Goal: Information Seeking & Learning: Understand process/instructions

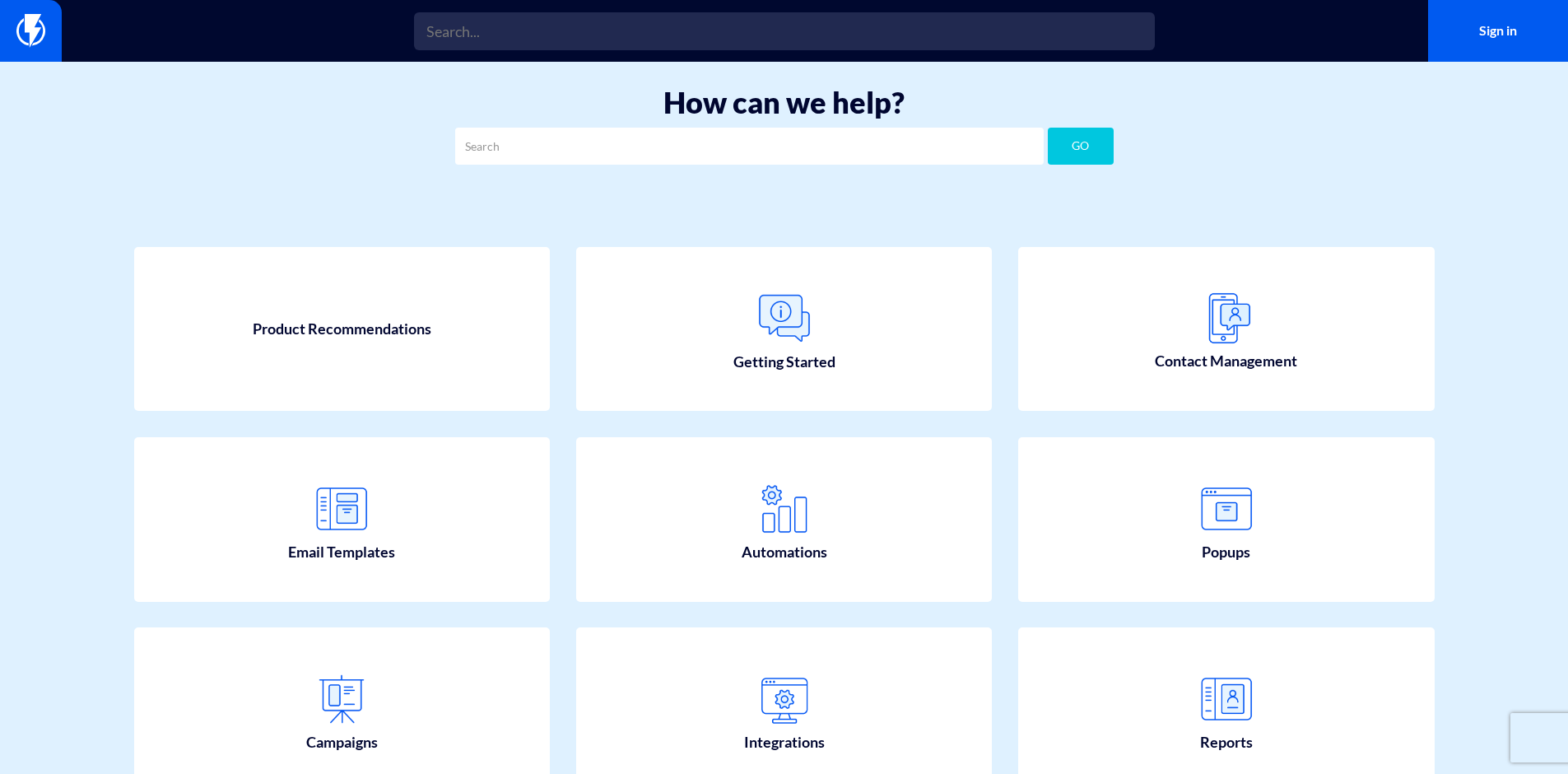
click at [635, 201] on div "Product Recommendations Getting Started Contact Management" at bounding box center [784, 629] width 1399 height 861
click at [755, 186] on div "How can we help? GO" at bounding box center [784, 130] width 1568 height 136
click at [736, 144] on input "text" at bounding box center [750, 146] width 589 height 37
type input "coupon"
click at [1048, 128] on button "GO" at bounding box center [1081, 146] width 66 height 37
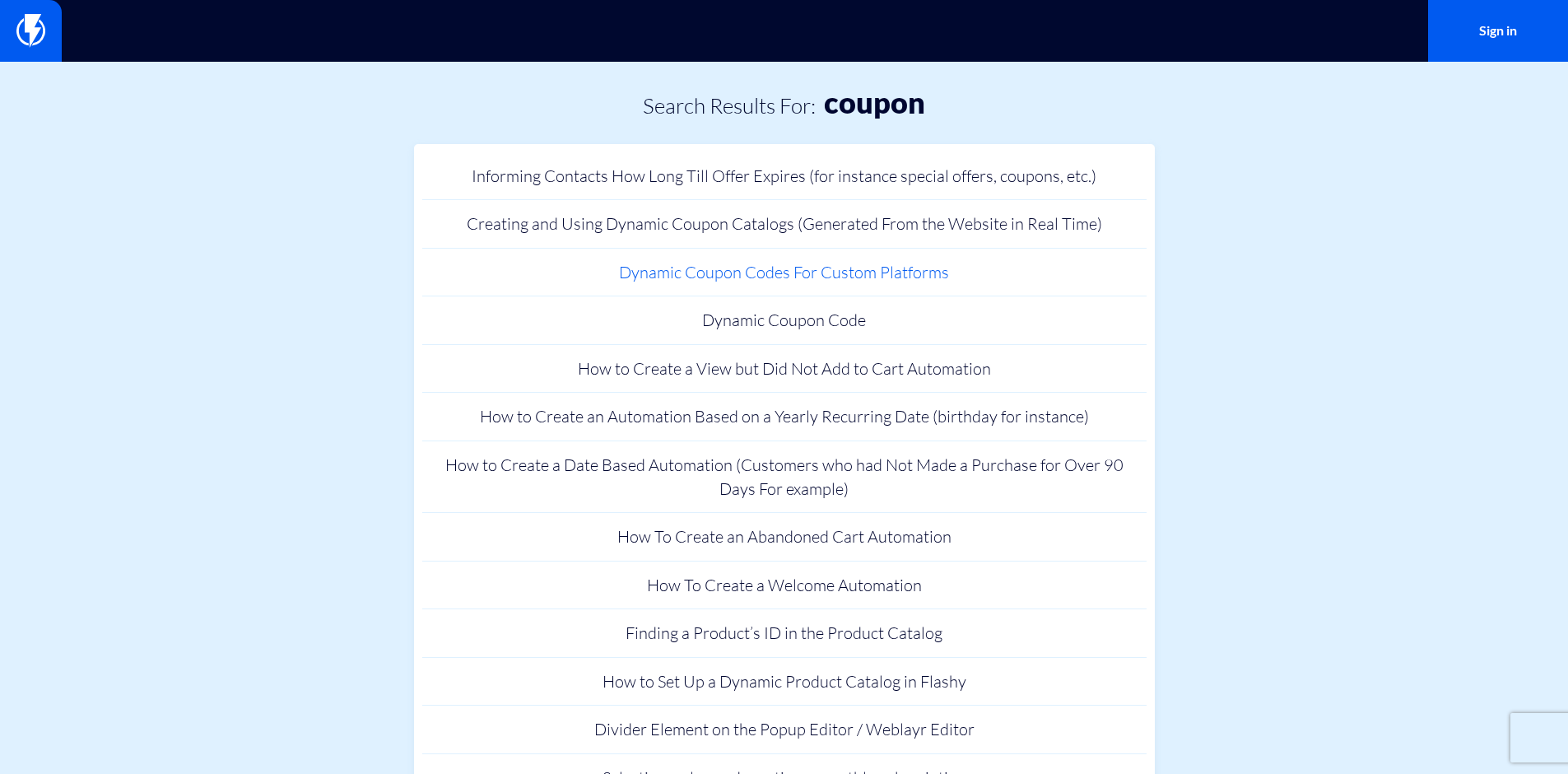
click at [881, 281] on link "Dynamic Coupon Codes For Custom Platforms" at bounding box center [784, 273] width 725 height 49
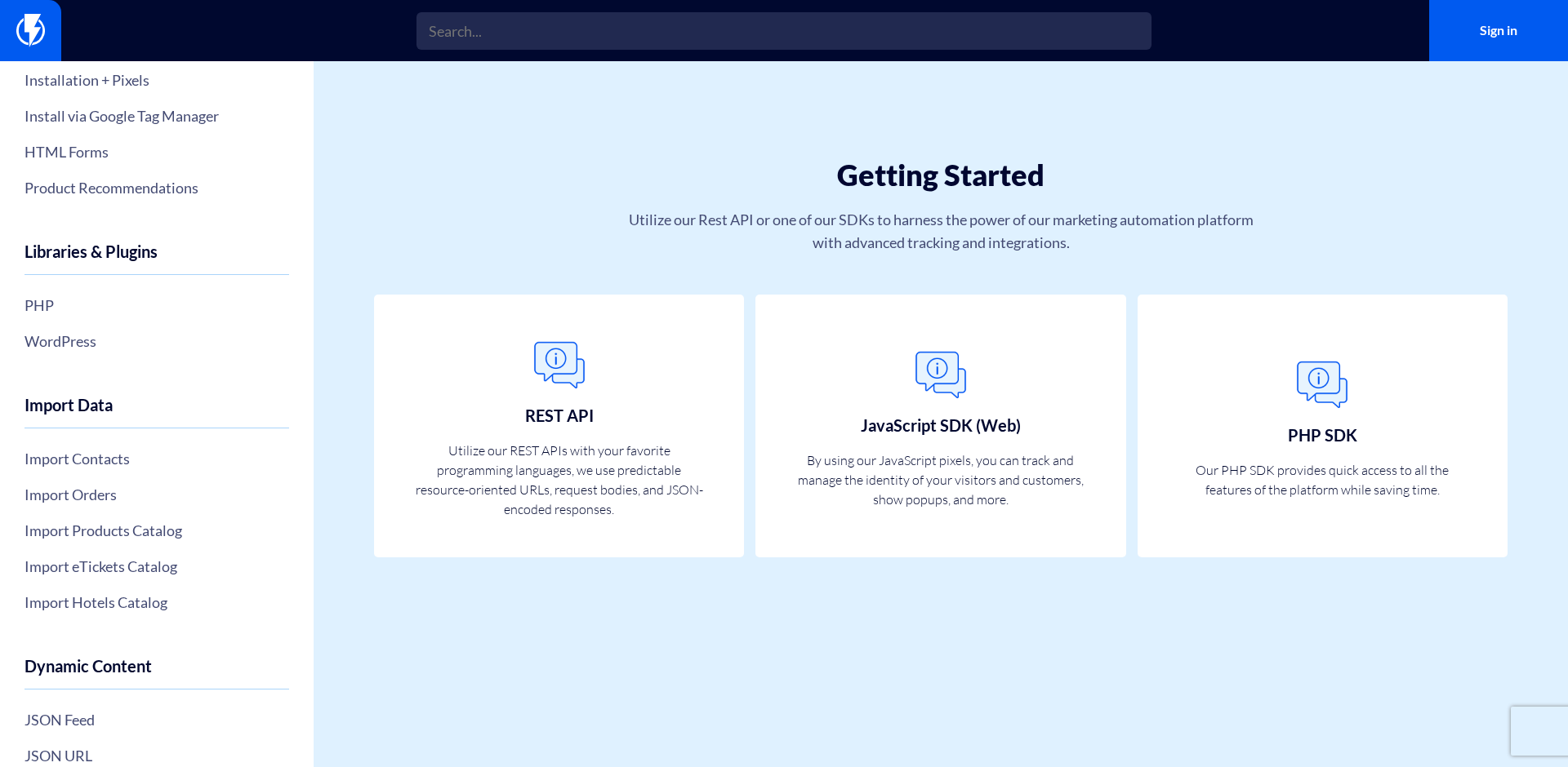
scroll to position [487, 0]
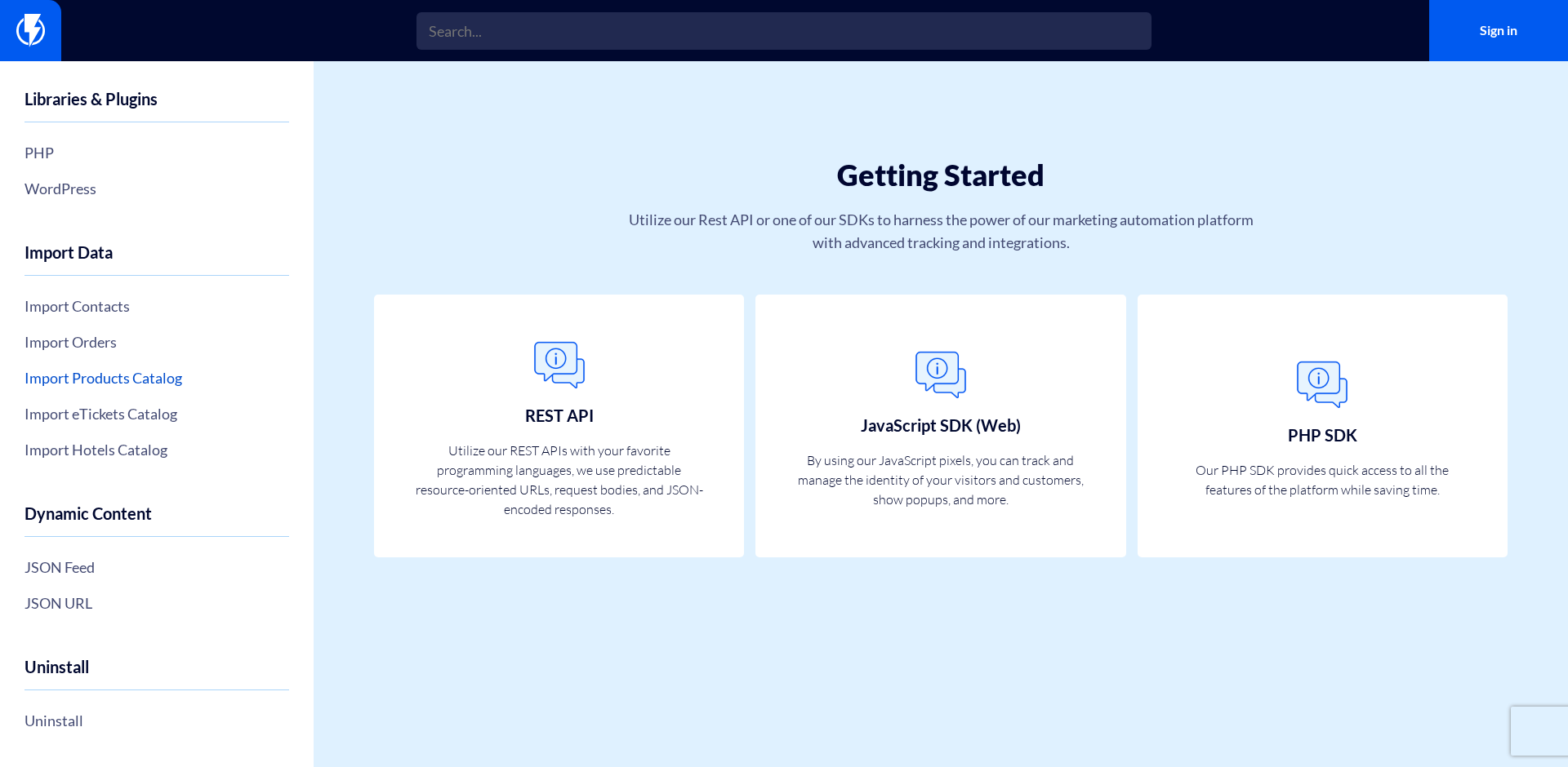
click at [103, 375] on link "Import Products Catalog" at bounding box center [156, 378] width 265 height 27
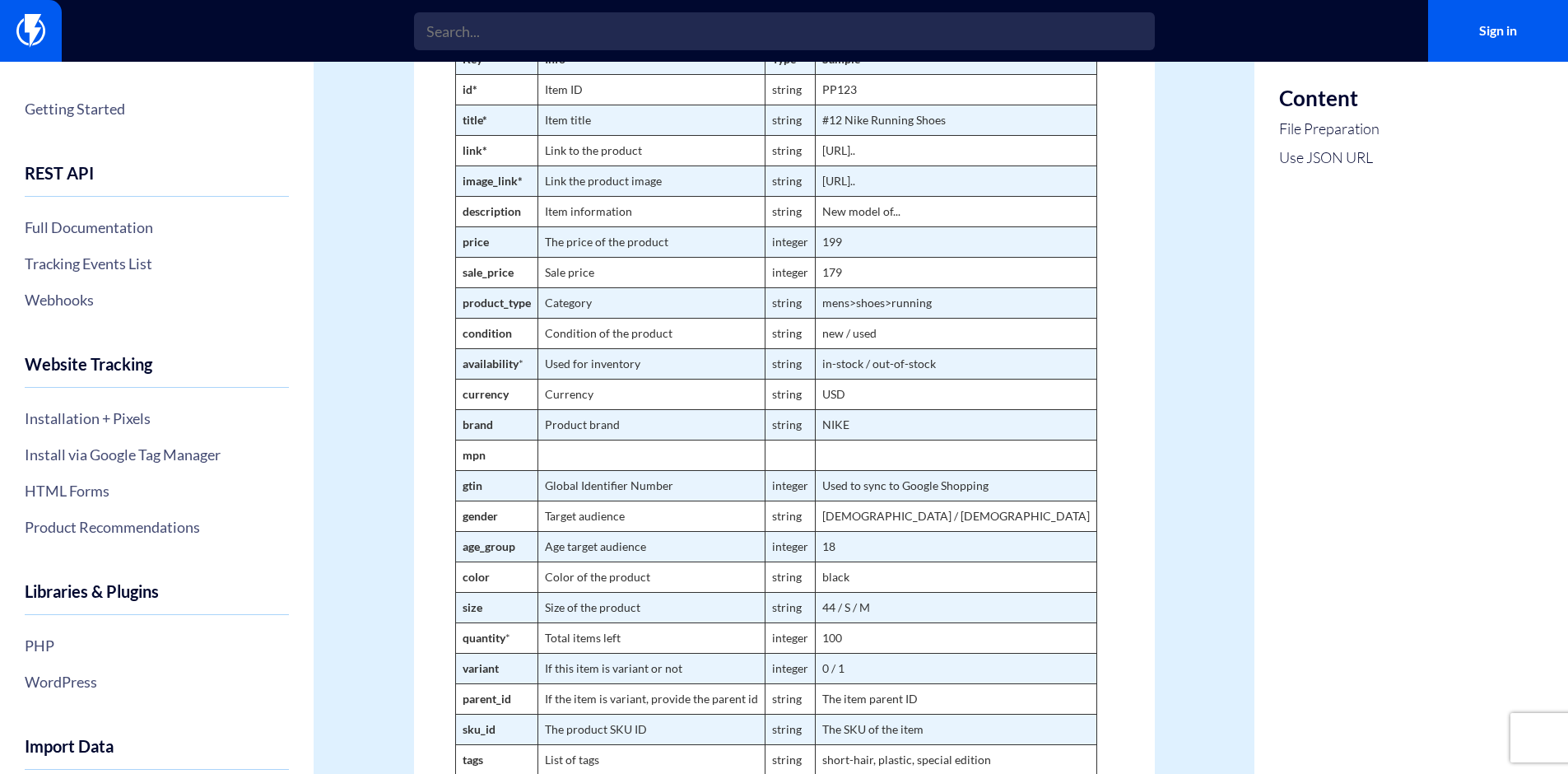
scroll to position [824, 0]
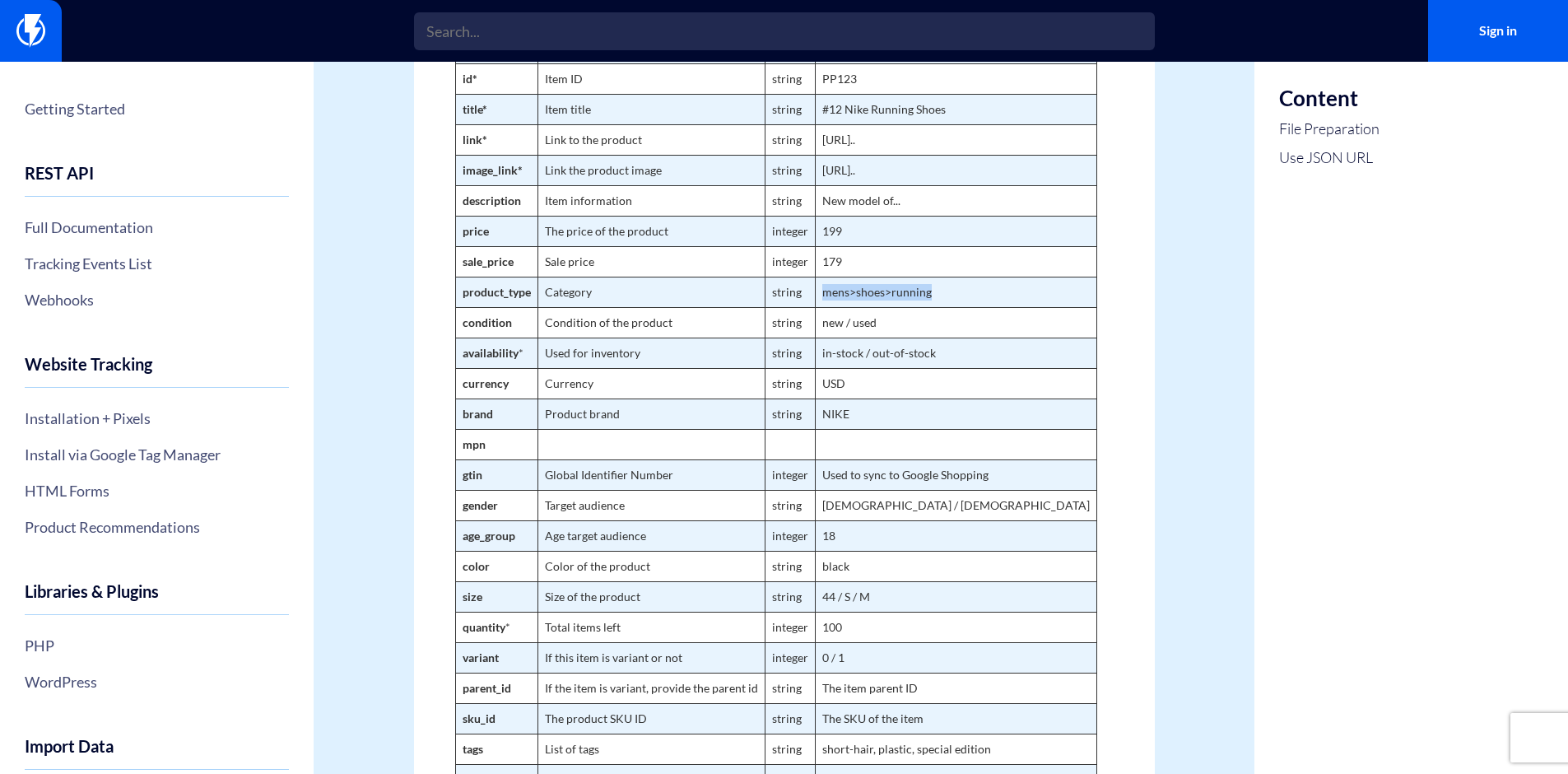
drag, startPoint x: 820, startPoint y: 312, endPoint x: 934, endPoint y: 313, distance: 114.0
click at [934, 307] on td "mens>shoes>running" at bounding box center [956, 292] width 282 height 30
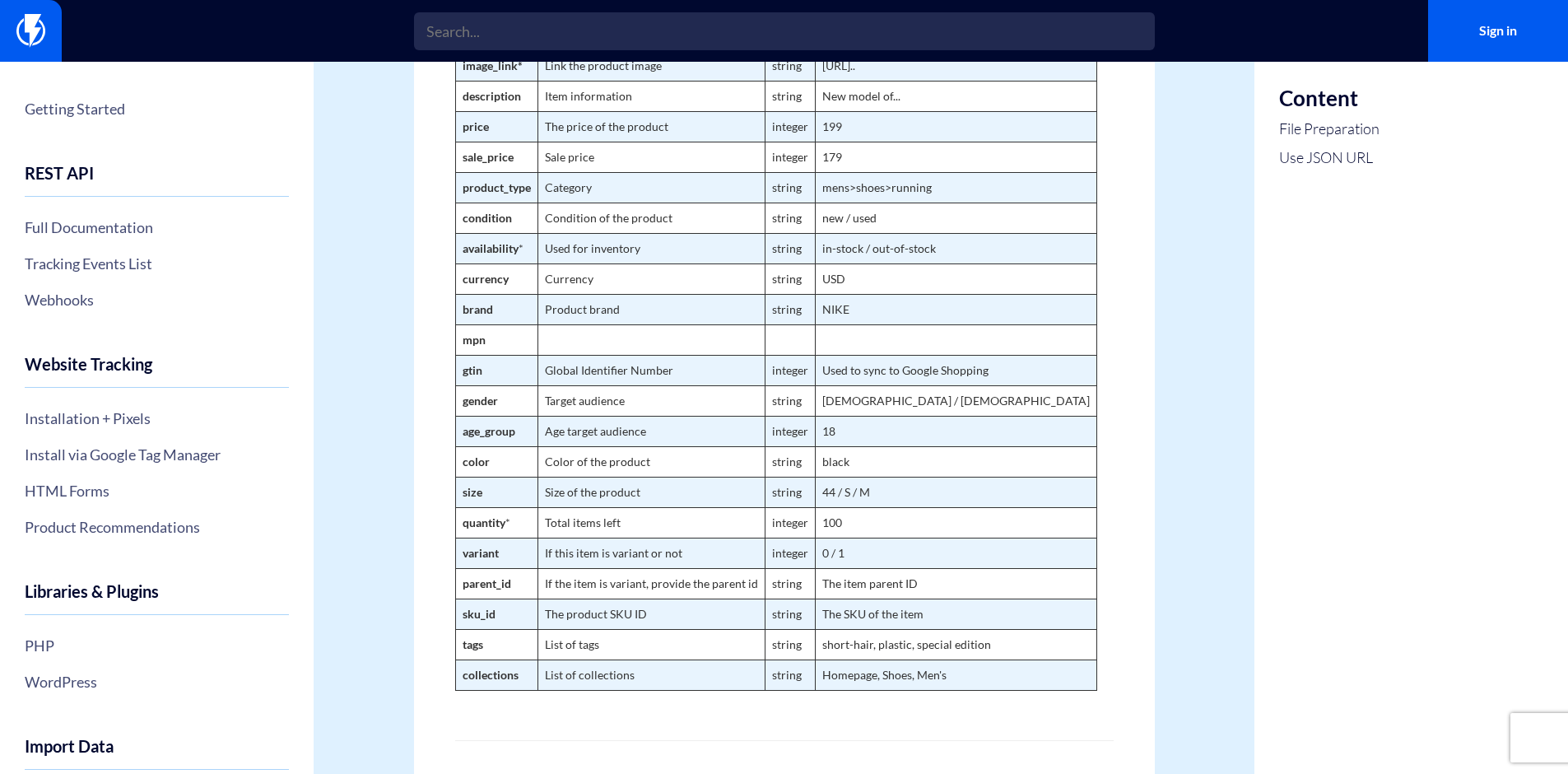
scroll to position [950, 0]
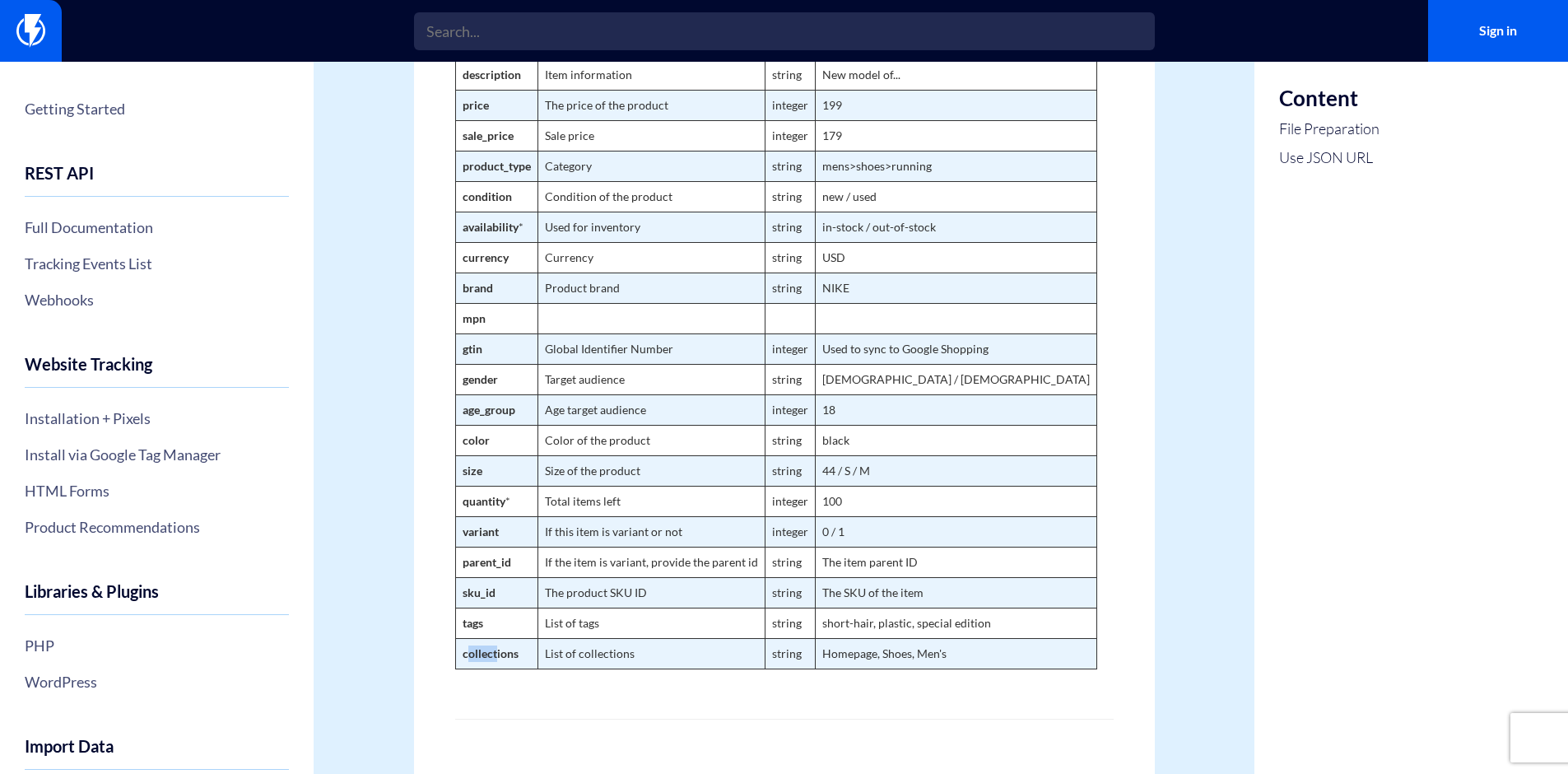
drag, startPoint x: 495, startPoint y: 672, endPoint x: 506, endPoint y: 673, distance: 11.0
click at [504, 661] on strong "collections" at bounding box center [491, 653] width 56 height 14
click at [615, 669] on td "List of collections" at bounding box center [651, 654] width 227 height 30
drag, startPoint x: 824, startPoint y: 672, endPoint x: 867, endPoint y: 679, distance: 43.6
click at [857, 669] on td "Homepage, Shoes, Men's" at bounding box center [956, 654] width 282 height 30
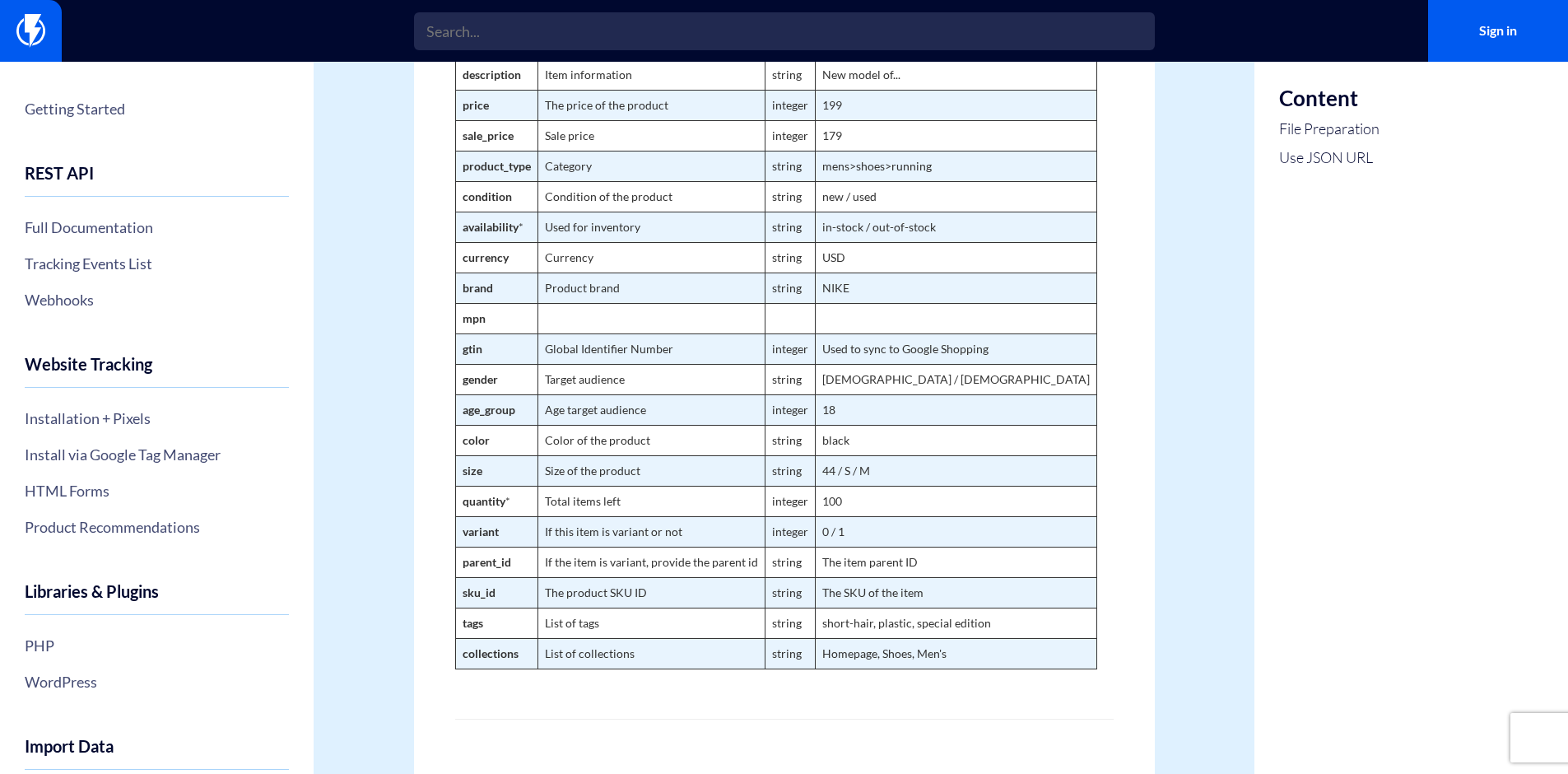
click at [672, 390] on td "Target audience" at bounding box center [651, 379] width 227 height 30
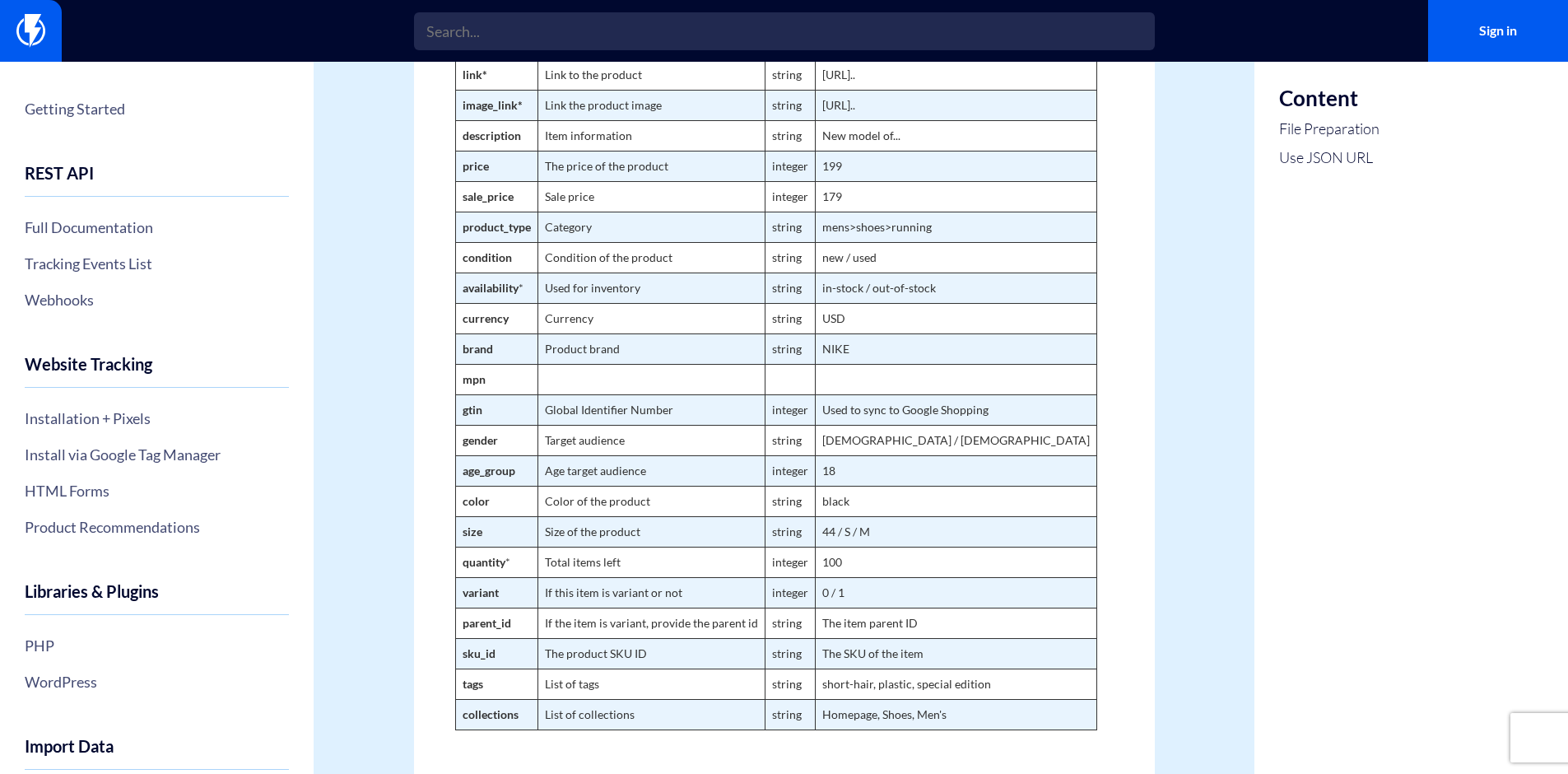
scroll to position [910, 0]
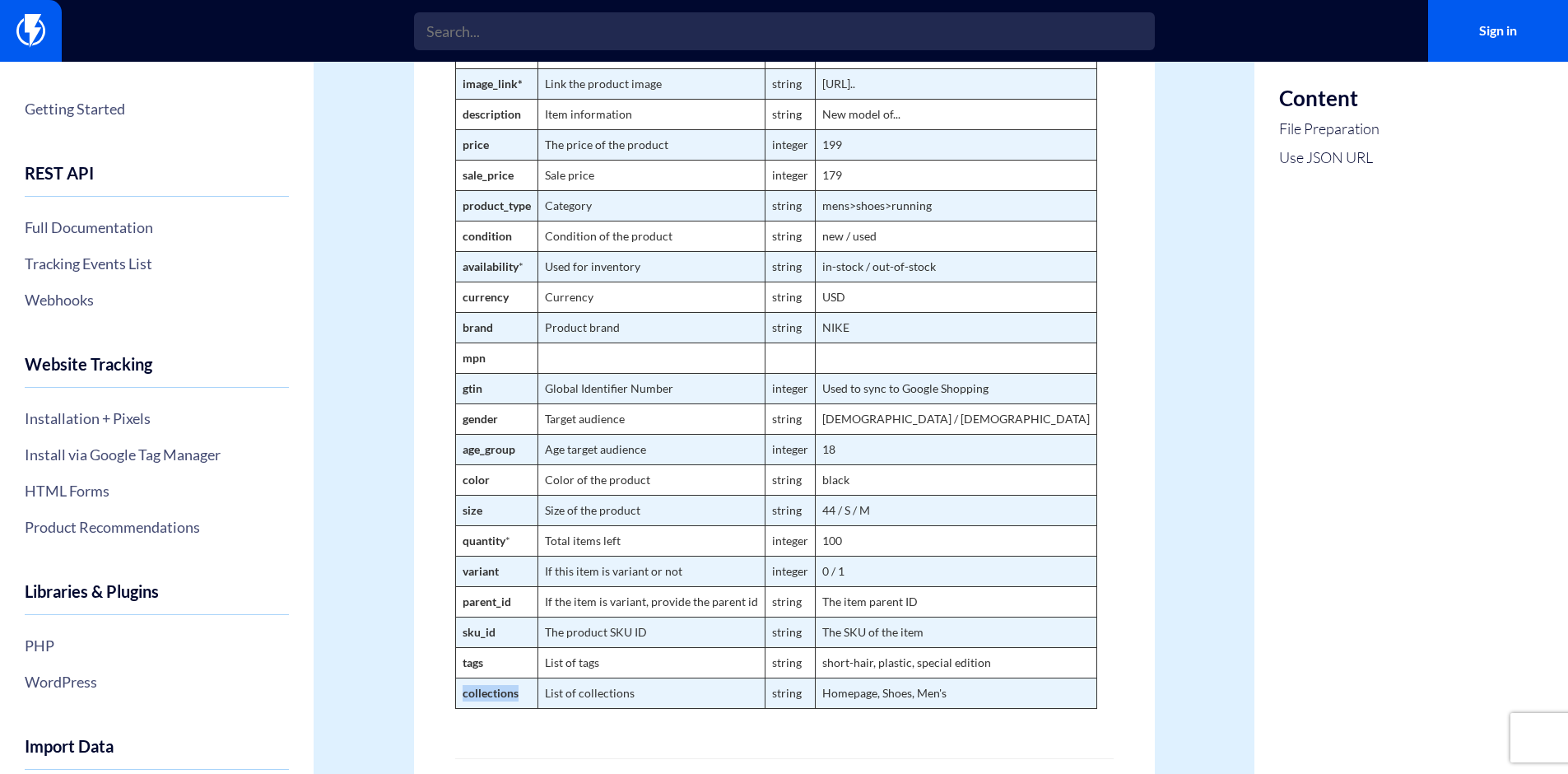
drag, startPoint x: 464, startPoint y: 710, endPoint x: 561, endPoint y: 712, distance: 97.0
click at [540, 709] on tr "collections List of collections string Homepage, Shoes, Men's" at bounding box center [776, 693] width 641 height 30
click at [1117, 630] on div "Import Products Catalog You can import your products catalogs to Flashy for dyn…" at bounding box center [784, 155] width 741 height 1943
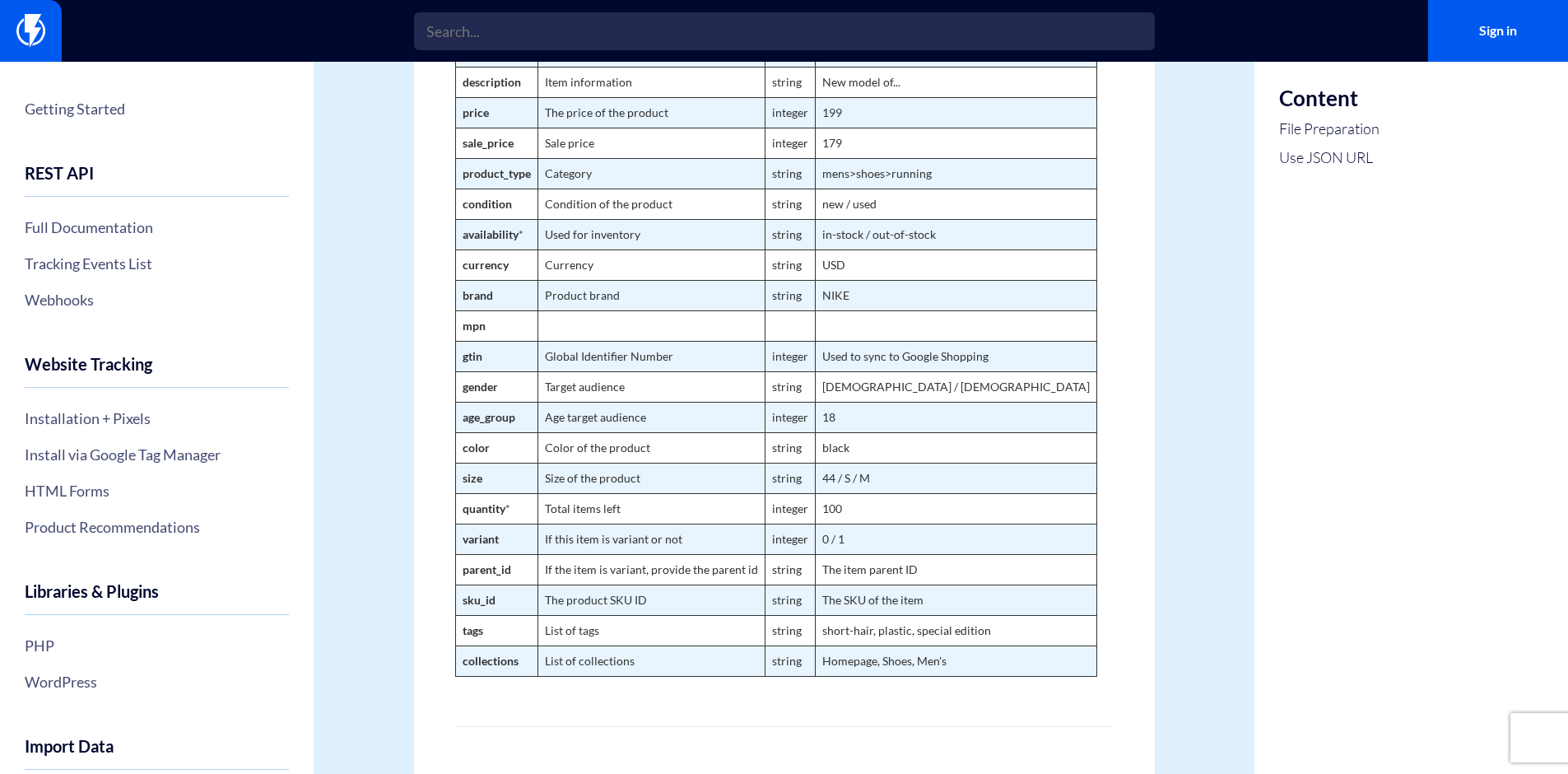
scroll to position [995, 0]
